Goal: Find contact information: Find contact information

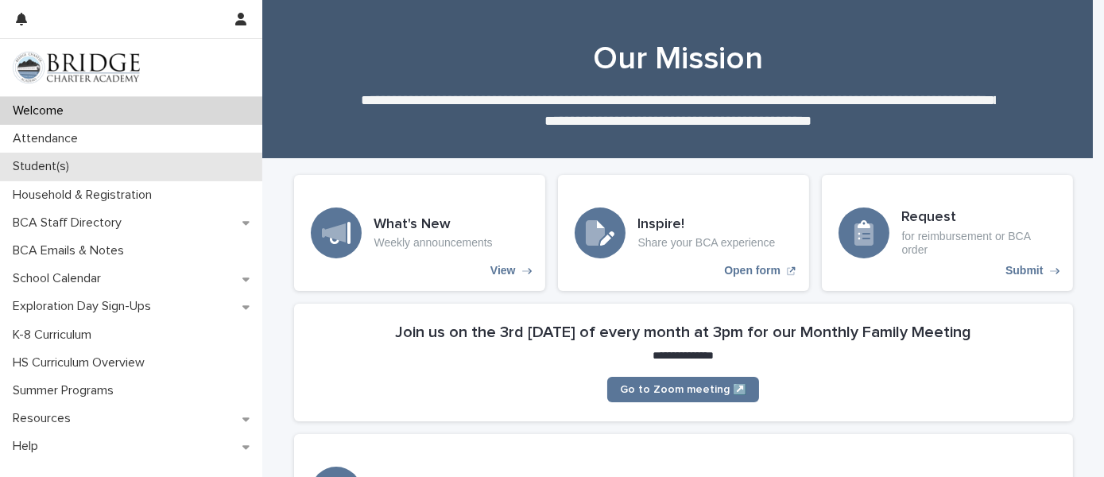
click at [56, 178] on div "Student(s)" at bounding box center [131, 167] width 262 height 28
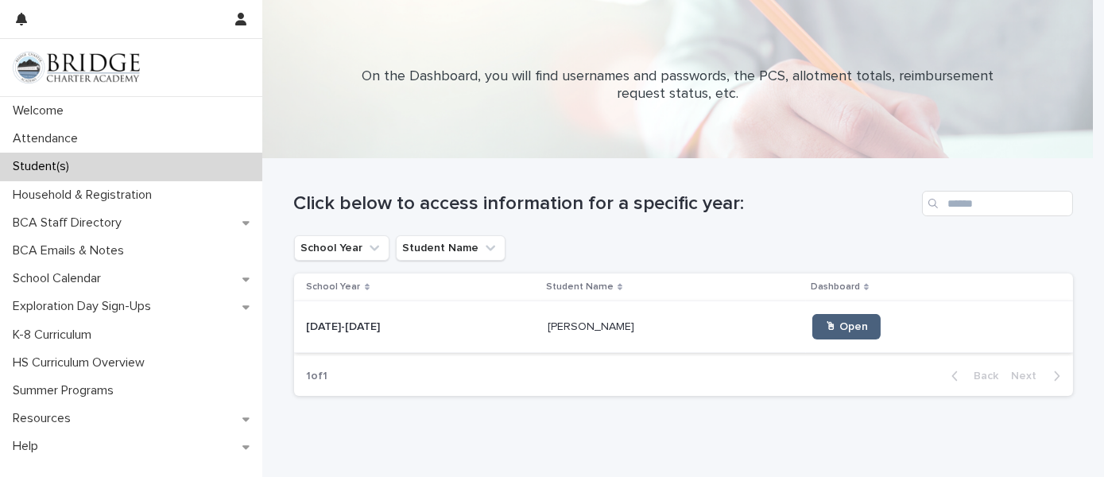
click at [827, 322] on span "🖱 Open" at bounding box center [846, 326] width 43 height 11
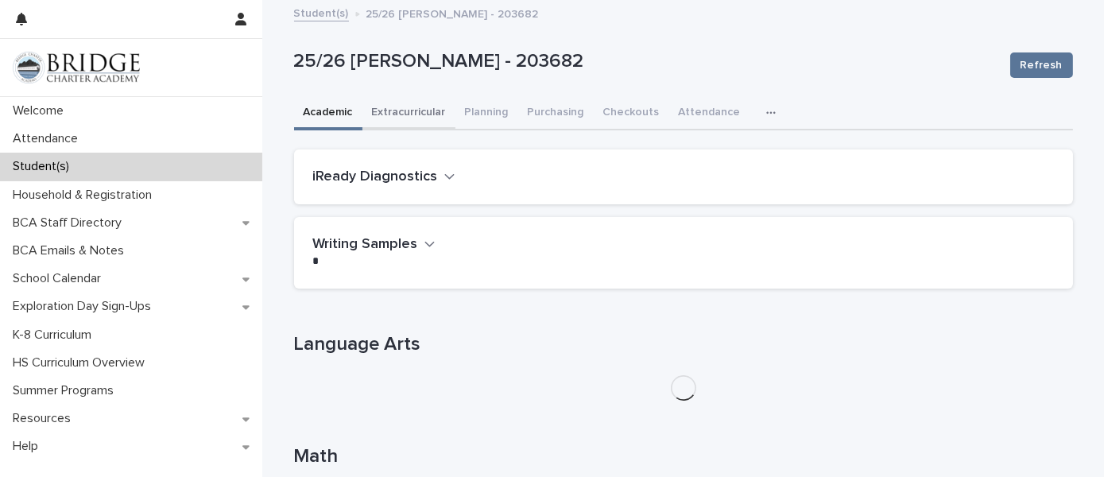
click at [424, 115] on button "Extracurricular" at bounding box center [409, 113] width 93 height 33
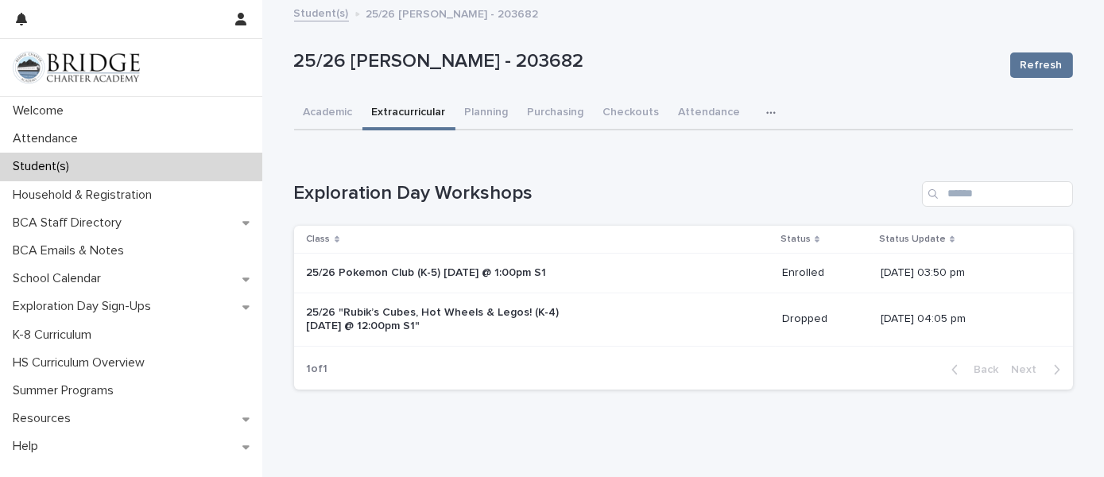
click at [881, 271] on p "[DATE] 03:50 pm" at bounding box center [964, 273] width 167 height 14
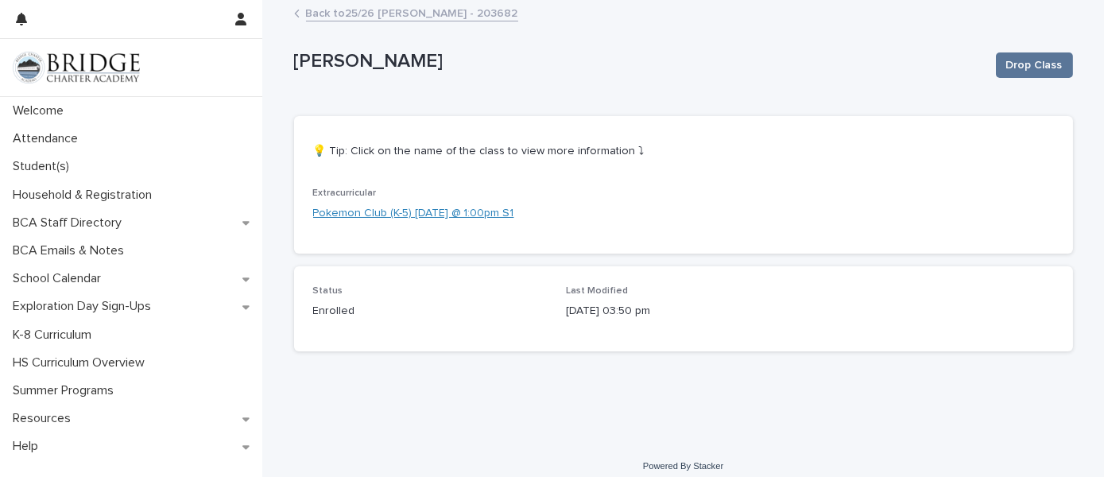
click at [390, 218] on link "Pokemon Club (K-5) [DATE] @ 1:00pm S1" at bounding box center [413, 213] width 201 height 17
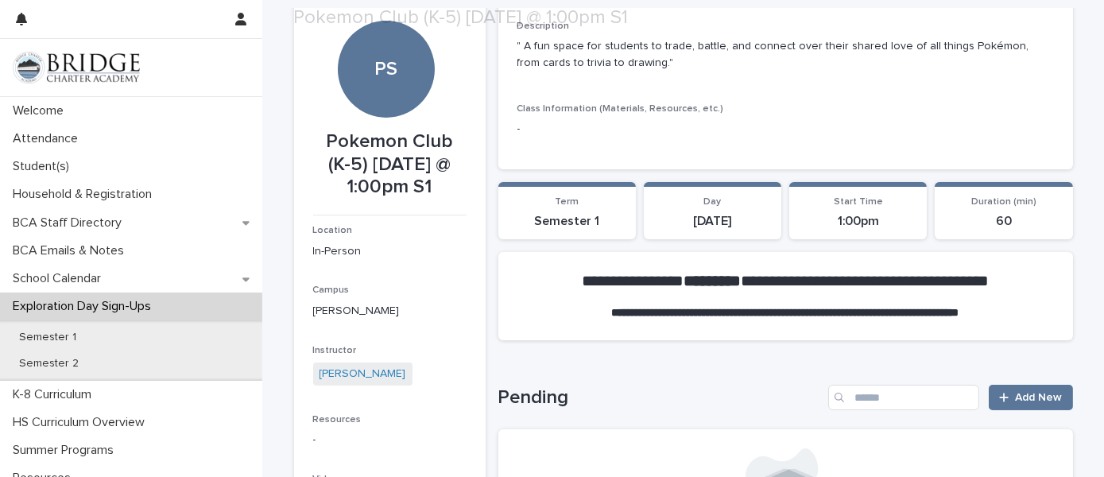
scroll to position [55, 0]
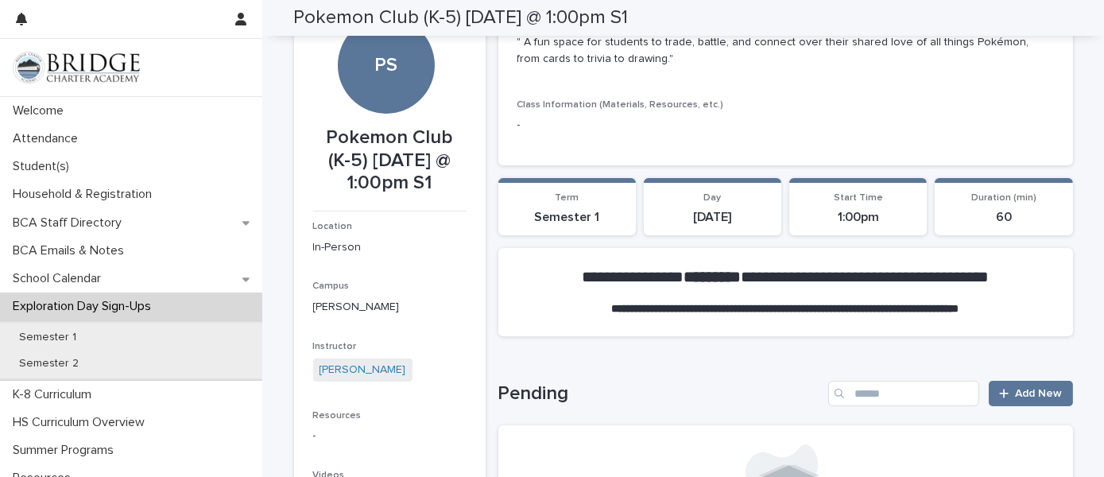
drag, startPoint x: 395, startPoint y: 365, endPoint x: 289, endPoint y: 364, distance: 106.6
click at [294, 364] on section "PS Pokemon Club (K-5) [DATE] @ 1:00pm S1 Location In-Person Campus [GEOGRAPHIC_…" at bounding box center [390, 267] width 192 height 538
drag, startPoint x: 289, startPoint y: 364, endPoint x: 342, endPoint y: 372, distance: 53.9
click at [342, 372] on link "[PERSON_NAME]" at bounding box center [363, 370] width 87 height 17
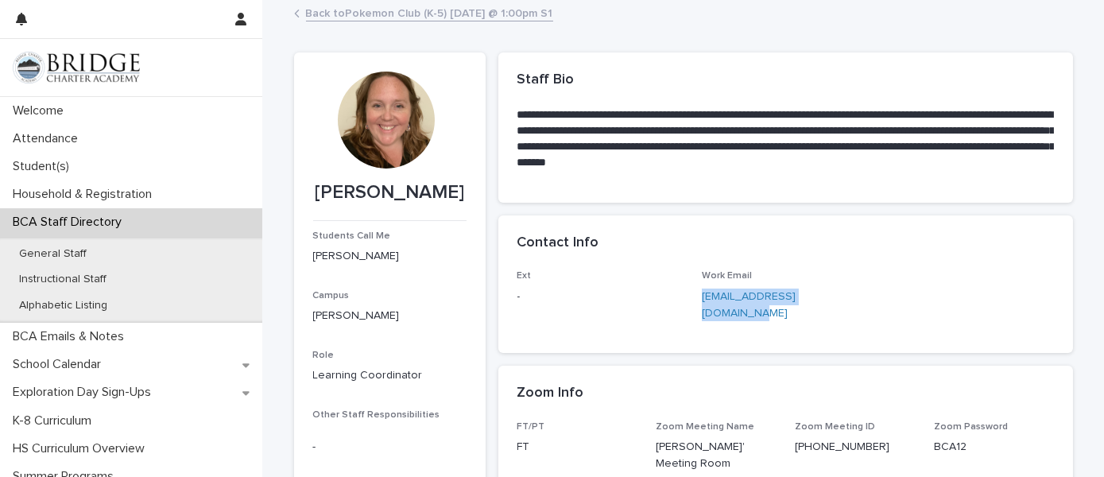
drag, startPoint x: 693, startPoint y: 298, endPoint x: 834, endPoint y: 305, distance: 140.9
click at [834, 305] on div "Ext - Work Email [EMAIL_ADDRESS][DOMAIN_NAME]" at bounding box center [786, 302] width 537 height 64
copy link "[EMAIL_ADDRESS][DOMAIN_NAME]"
